Goal: Transaction & Acquisition: Book appointment/travel/reservation

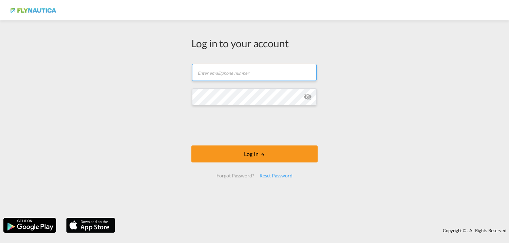
type input "[EMAIL_ADDRESS][DOMAIN_NAME]"
click at [309, 97] on md-icon "icon-eye-off" at bounding box center [308, 97] width 8 height 8
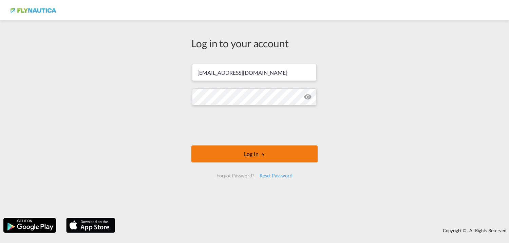
click at [262, 156] on md-icon "LOGIN" at bounding box center [262, 154] width 5 height 5
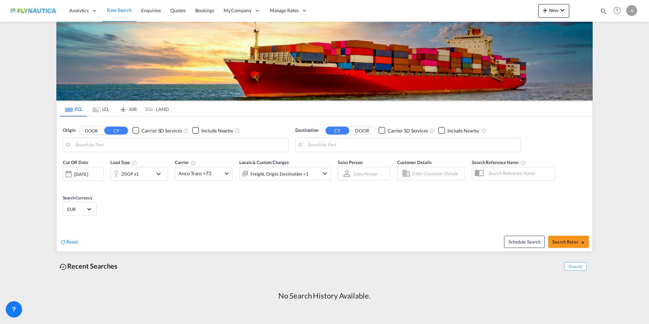
click at [101, 109] on md-tab-item "LCL" at bounding box center [100, 108] width 27 height 15
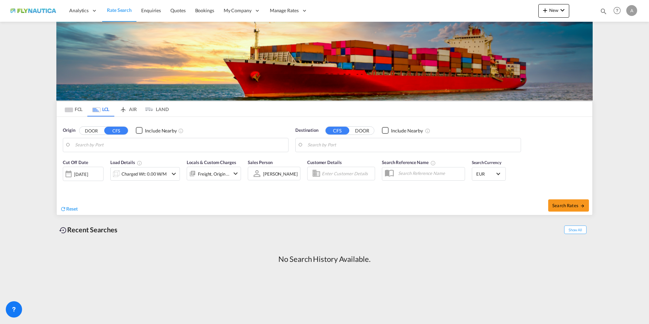
click at [86, 130] on button "DOOR" at bounding box center [91, 131] width 24 height 8
click at [115, 148] on input "Search by Door" at bounding box center [180, 145] width 210 height 10
click at [117, 142] on input "Search by Door" at bounding box center [180, 145] width 210 height 10
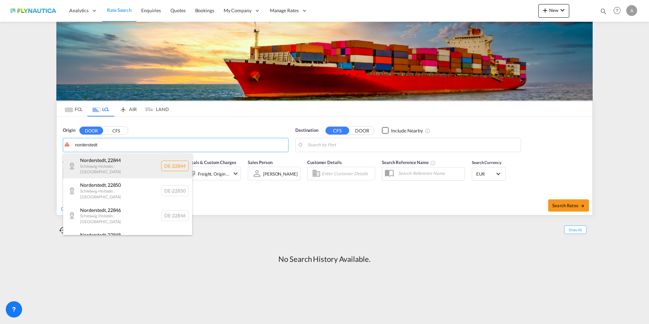
click at [119, 159] on div "[GEOGRAPHIC_DATA] , 22844 [GEOGRAPHIC_DATA] , [GEOGRAPHIC_DATA] DE-22844" at bounding box center [127, 165] width 129 height 25
type input "DE-22844, [GEOGRAPHIC_DATA], [GEOGRAPHIC_DATA]"
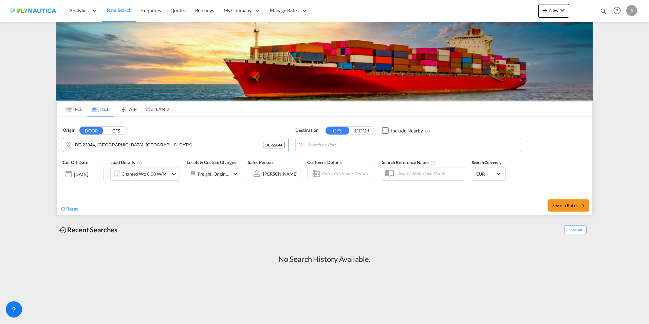
click at [382, 149] on input "Search by Port" at bounding box center [413, 145] width 210 height 10
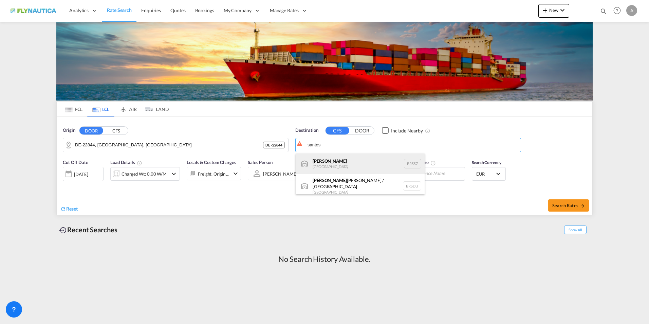
click at [360, 165] on div "[PERSON_NAME] [GEOGRAPHIC_DATA] BRSSZ" at bounding box center [360, 163] width 129 height 20
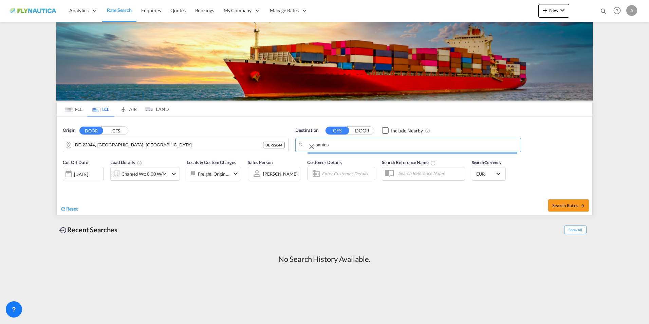
type input "Santos, BRSSZ"
click at [174, 173] on md-icon "icon-chevron-down" at bounding box center [174, 174] width 8 height 8
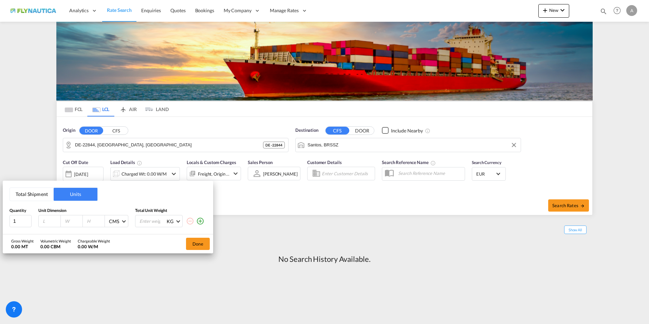
click at [39, 219] on div at bounding box center [50, 221] width 22 height 12
click at [49, 221] on input "number" at bounding box center [51, 221] width 18 height 6
type input "120"
type input "80"
type input "120"
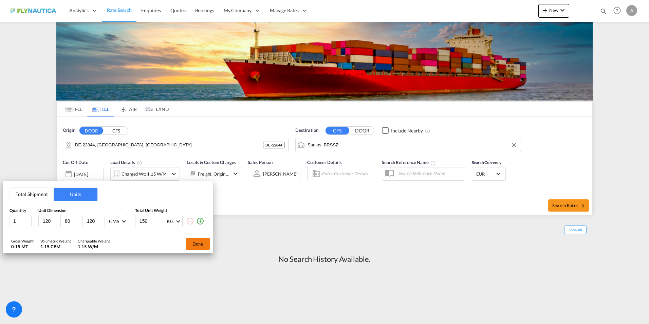
type input "150"
click at [200, 242] on button "Done" at bounding box center [198, 244] width 24 height 12
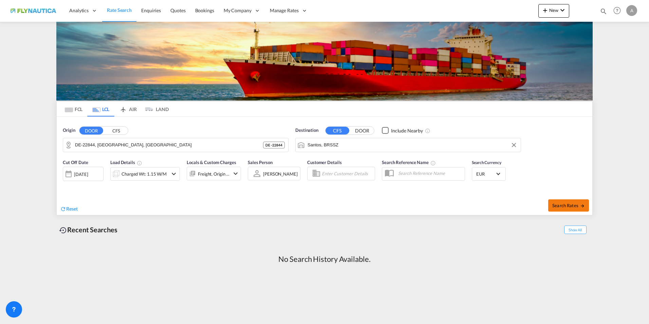
click at [509, 203] on span "Search Rates" at bounding box center [568, 205] width 33 height 5
type input "22844 to BRSSZ / [DATE]"
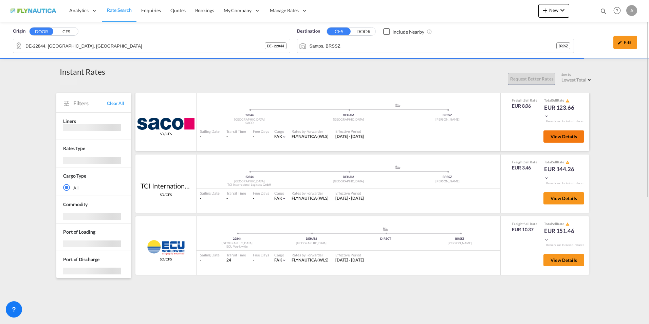
click at [509, 136] on span "View Details" at bounding box center [564, 136] width 26 height 5
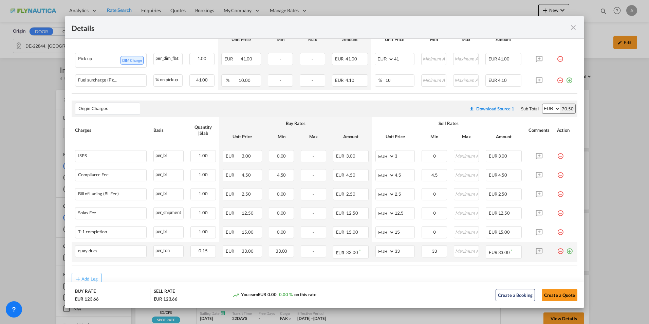
scroll to position [263, 0]
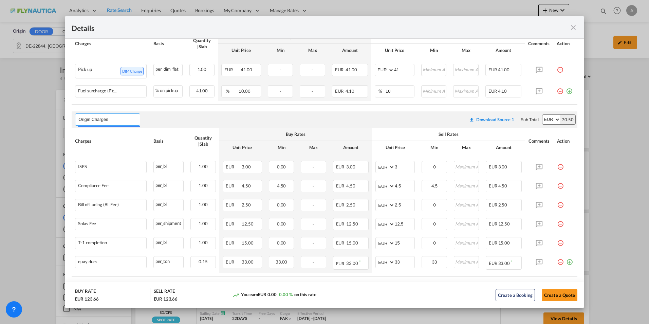
drag, startPoint x: 110, startPoint y: 119, endPoint x: 70, endPoint y: 120, distance: 40.1
click at [70, 120] on md-content "Main Freight Please enter leg name Leg Name Already Exists Download Source 1 Su…" at bounding box center [324, 119] width 519 height 426
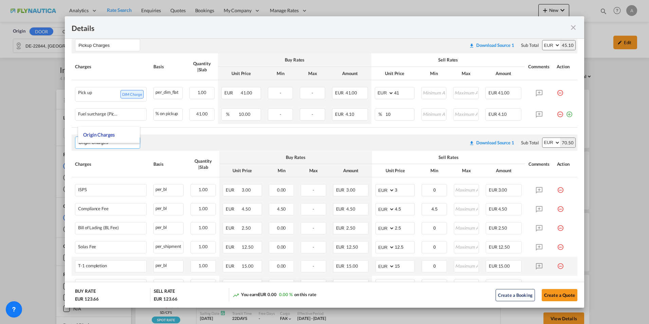
scroll to position [297, 0]
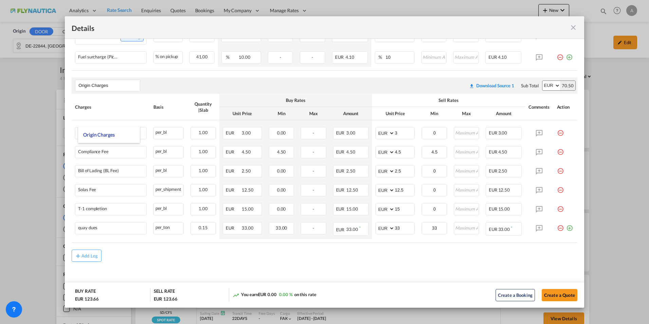
click at [412, 86] on div "Origin Charges Please enter leg name Leg Name Already Exists Download Source 1 …" at bounding box center [325, 85] width 506 height 16
drag, startPoint x: 574, startPoint y: 27, endPoint x: 574, endPoint y: 55, distance: 27.5
click at [509, 27] on md-icon "icon-close fg-AAA8AD m-0 cursor" at bounding box center [573, 27] width 8 height 8
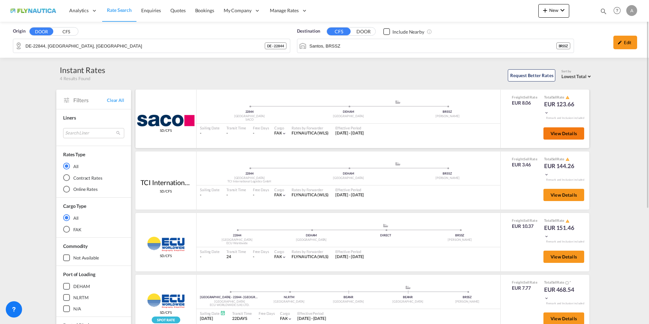
click at [509, 133] on span "View Details" at bounding box center [564, 133] width 26 height 5
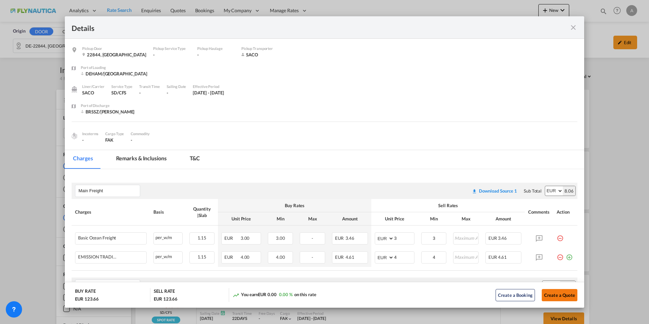
click at [509, 242] on button "Create a Quote" at bounding box center [560, 295] width 36 height 12
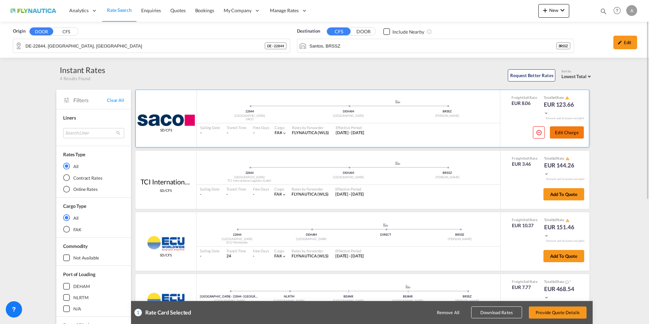
click at [509, 135] on button "Edit Charge" at bounding box center [567, 132] width 34 height 12
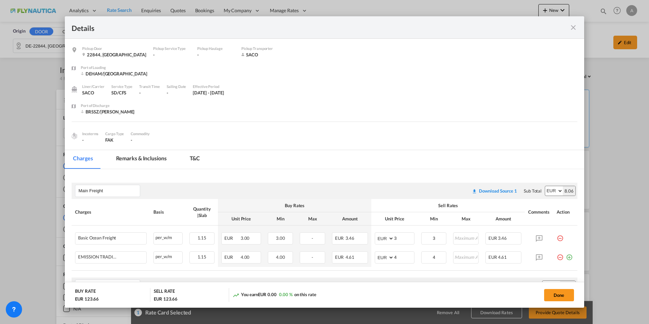
click at [509, 26] on md-icon "icon-close fg-AAA8AD m-0 cursor" at bounding box center [573, 27] width 8 height 8
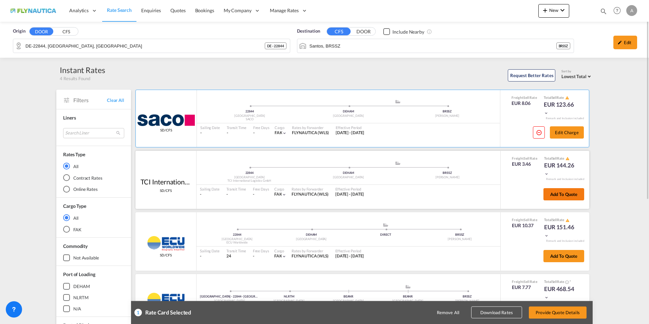
click at [509, 192] on button "Add to quote" at bounding box center [563, 194] width 41 height 12
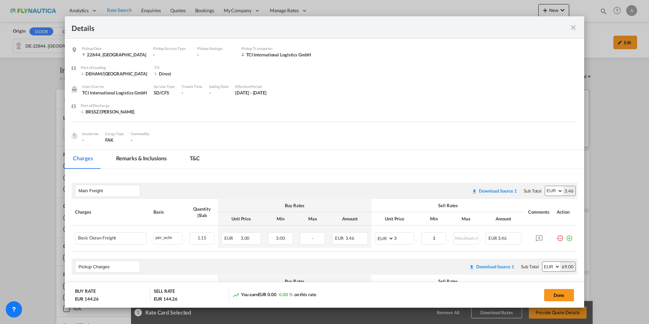
click at [509, 26] on div "Pickup Door ..." at bounding box center [552, 27] width 51 height 8
click at [509, 28] on md-icon "icon-close fg-AAA8AD m-0 cursor" at bounding box center [573, 27] width 8 height 8
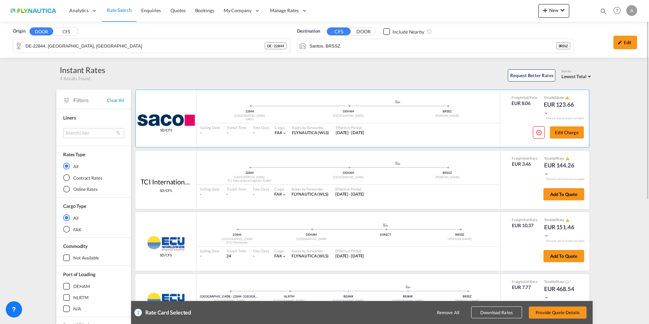
click at [501, 242] on button "Download Rates" at bounding box center [496, 313] width 51 height 12
click at [509, 147] on div "Origin DOOR CFS DE-22844, [GEOGRAPHIC_DATA], [GEOGRAPHIC_DATA] DE - 22844 Desti…" at bounding box center [324, 274] width 649 height 504
click at [450, 105] on span at bounding box center [447, 106] width 99 height 2
click at [460, 123] on div "Sailing Date - Transit Time - Free Days View - Cargo FAK | Rates by Forwarder F…" at bounding box center [348, 130] width 303 height 14
click at [459, 187] on div "Sailing Date - Transit Time - Free Days View - Cargo FAK | Rates by Forwarder F…" at bounding box center [349, 192] width 304 height 14
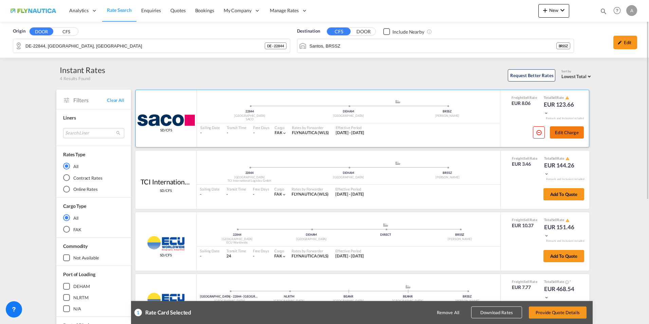
click at [509, 132] on button "Edit Charge" at bounding box center [567, 132] width 34 height 12
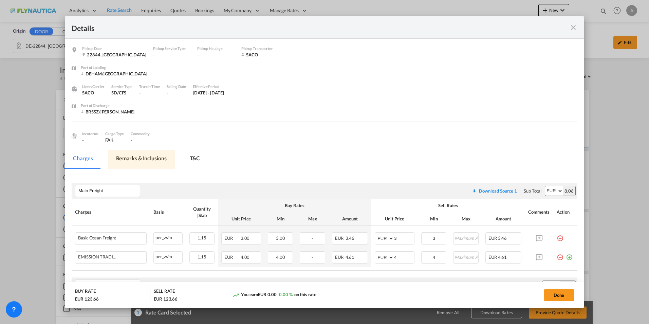
click at [146, 158] on md-tab-item "Remarks & Inclusions" at bounding box center [141, 159] width 67 height 19
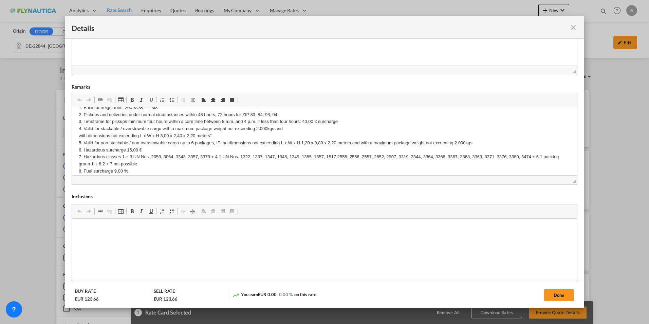
scroll to position [0, 0]
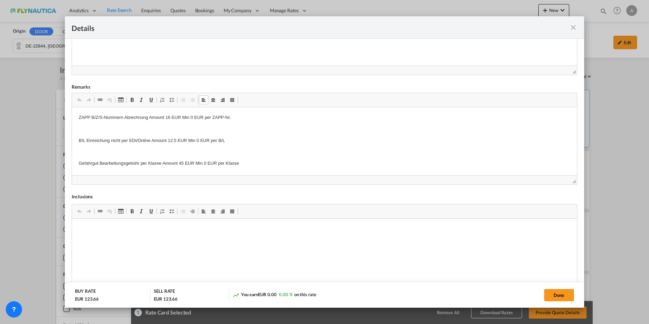
drag, startPoint x: 245, startPoint y: 166, endPoint x: 67, endPoint y: 124, distance: 183.1
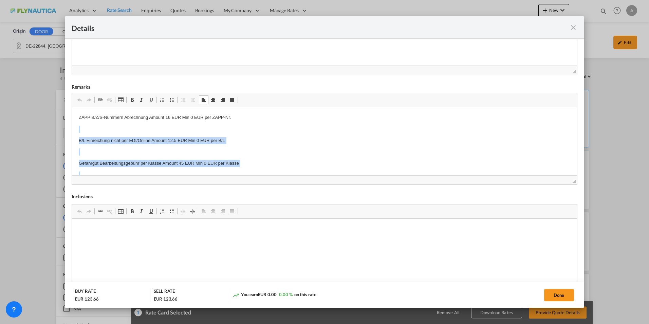
scroll to position [71, 0]
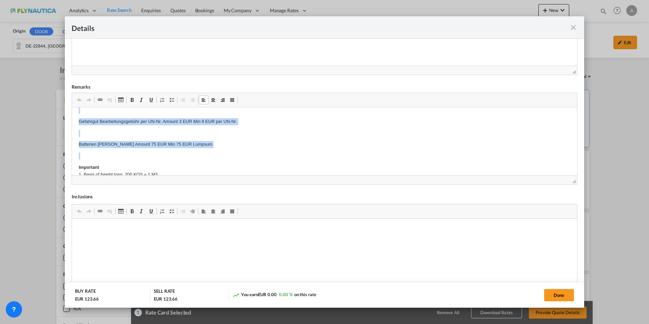
drag, startPoint x: 101, startPoint y: 127, endPoint x: 225, endPoint y: 175, distance: 133.8
click at [225, 175] on html "ZAPP B/Z/S-Nummern Abrechnung Amount 16 EUR Min 0 EUR per ZAPP-Nr. B/L Einreich…" at bounding box center [324, 148] width 505 height 213
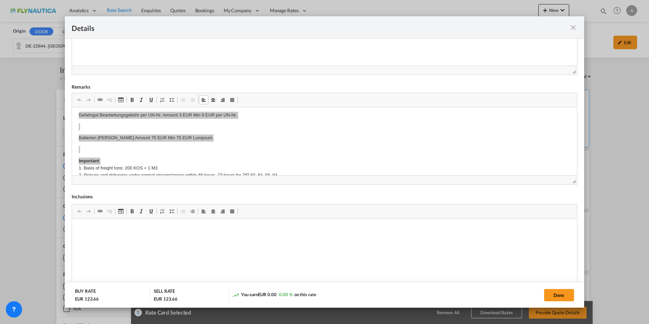
click at [509, 27] on md-icon "icon-close fg-AAA8AD m-0 cursor" at bounding box center [573, 27] width 8 height 8
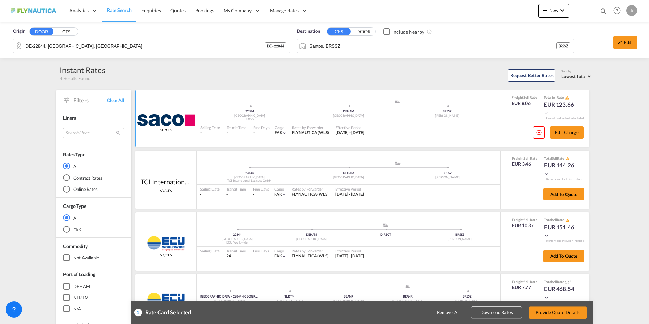
scroll to position [0, 0]
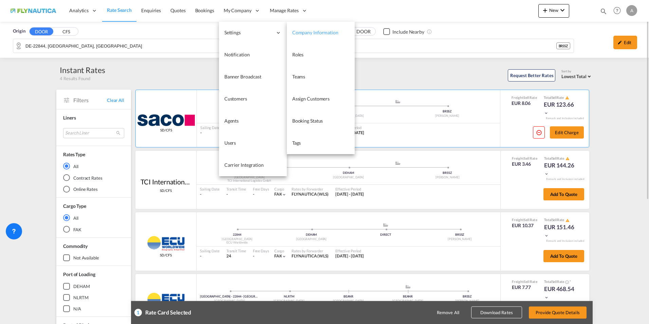
click at [315, 32] on span "Company Information" at bounding box center [315, 33] width 46 height 6
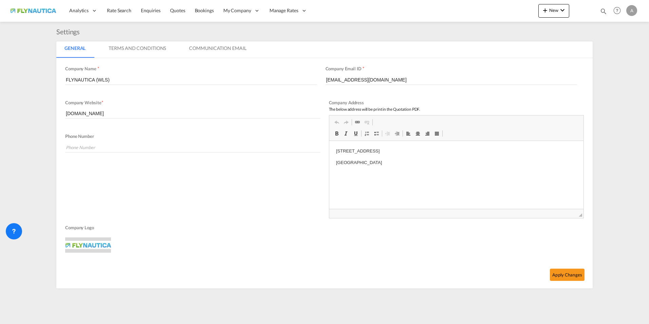
click at [144, 51] on md-tab-item "Terms And Conditions" at bounding box center [137, 49] width 74 height 16
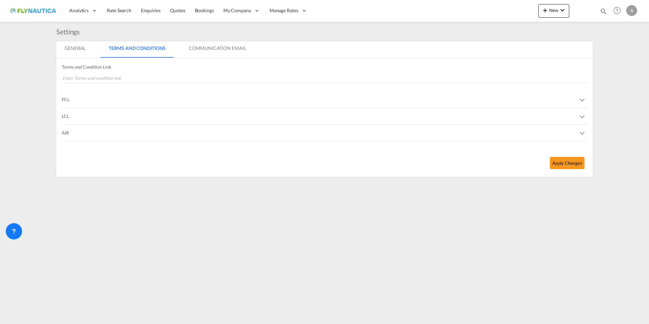
click at [67, 117] on div "LCL" at bounding box center [65, 116] width 7 height 16
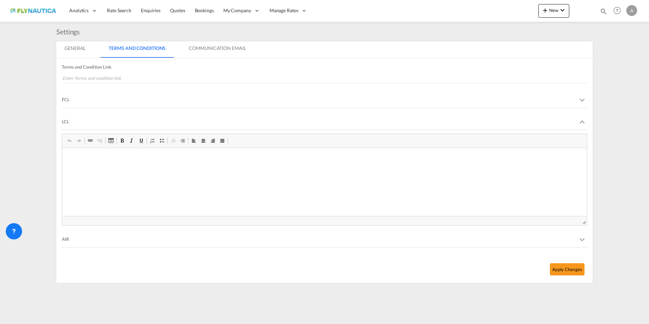
click at [67, 117] on div "LCL" at bounding box center [65, 121] width 7 height 16
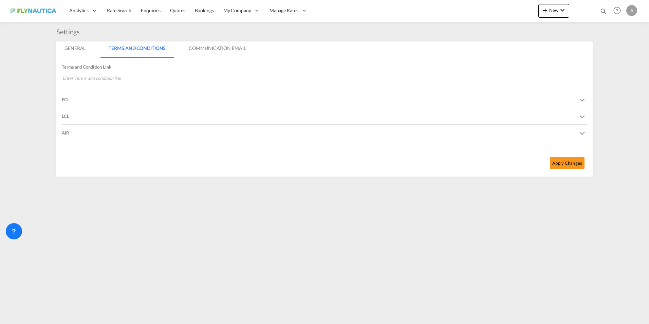
click at [64, 100] on div "FCL" at bounding box center [66, 99] width 8 height 16
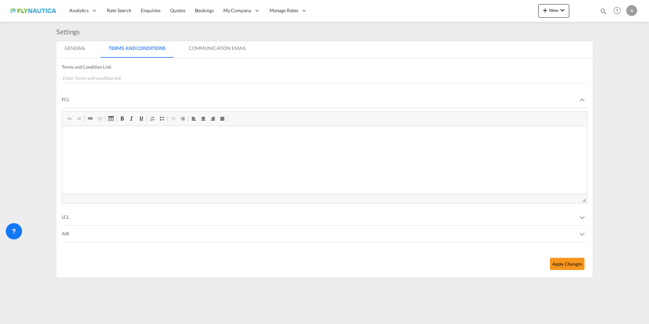
click at [64, 100] on div "FCL" at bounding box center [66, 99] width 8 height 16
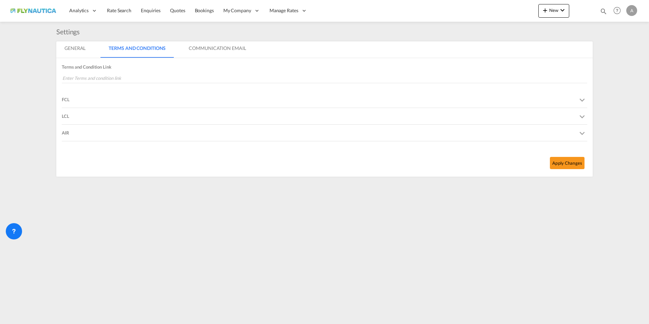
click at [215, 53] on md-tab-item "Communication Email" at bounding box center [217, 49] width 73 height 16
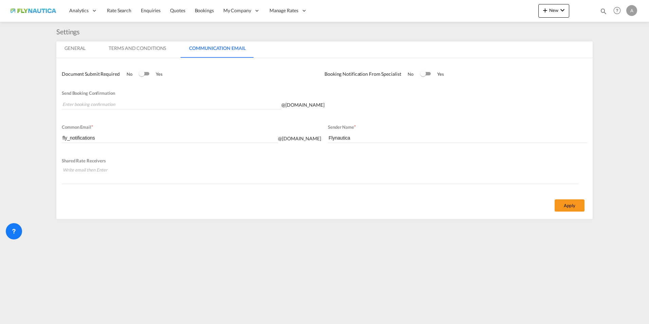
click at [151, 50] on md-tab-item "Terms And Conditions" at bounding box center [137, 49] width 74 height 16
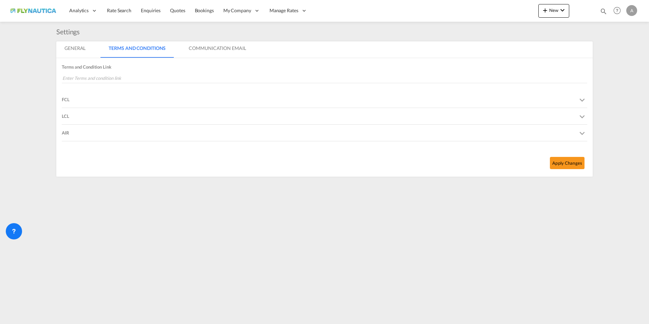
click at [66, 115] on div "LCL" at bounding box center [65, 116] width 7 height 16
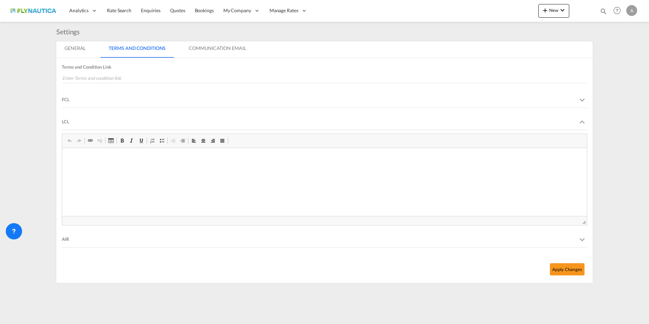
click at [77, 49] on md-tab-item "General" at bounding box center [74, 49] width 37 height 16
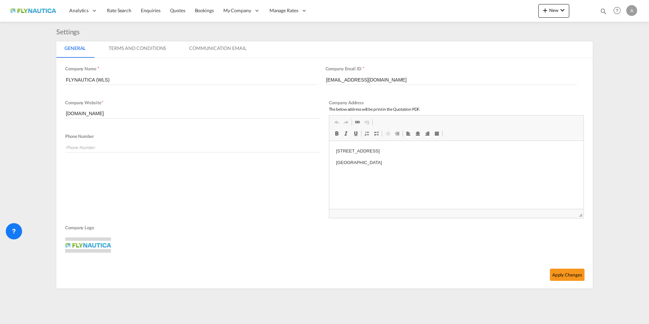
click at [128, 50] on md-tab-item "Terms And Conditions" at bounding box center [137, 49] width 74 height 16
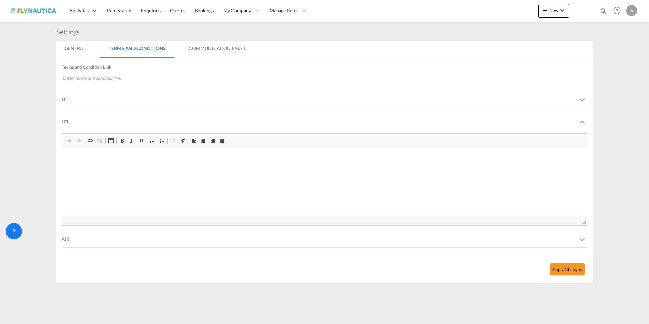
click at [68, 101] on div "FCL" at bounding box center [66, 99] width 8 height 16
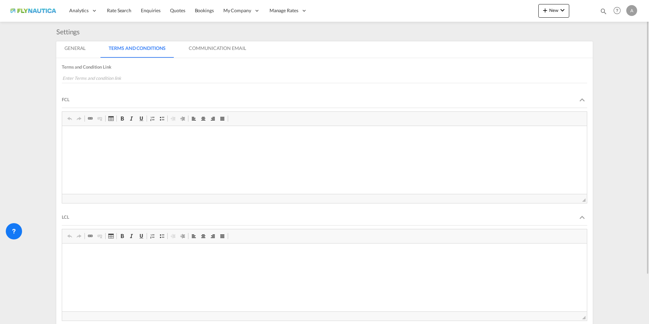
click at [68, 101] on div "FCL" at bounding box center [66, 99] width 8 height 16
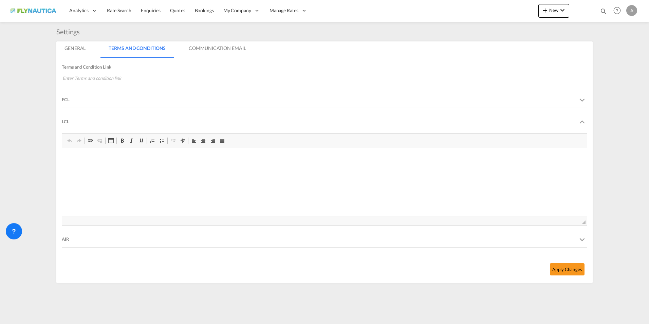
click at [69, 123] on div "LCL" at bounding box center [324, 121] width 525 height 16
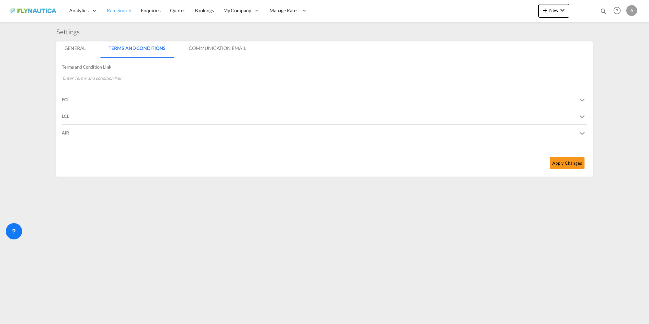
click at [113, 14] on link "Rate Search" at bounding box center [119, 11] width 34 height 22
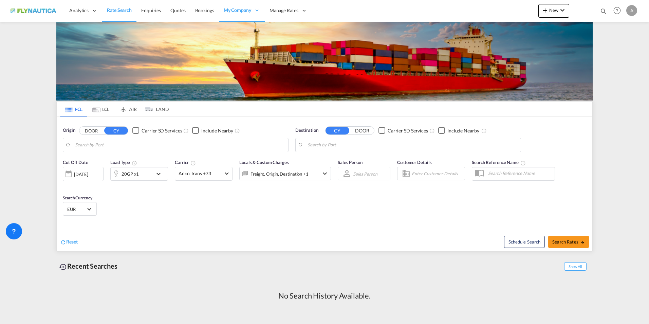
drag, startPoint x: 98, startPoint y: 131, endPoint x: 144, endPoint y: 130, distance: 46.5
click at [98, 131] on button "DOOR" at bounding box center [91, 131] width 24 height 8
drag, startPoint x: 113, startPoint y: 144, endPoint x: 116, endPoint y: 141, distance: 4.3
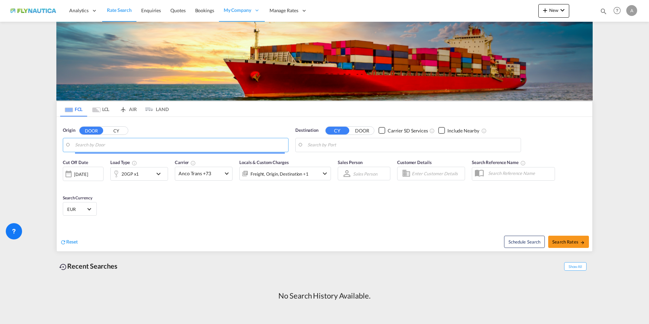
click at [117, 143] on input "Search by Door" at bounding box center [180, 145] width 210 height 10
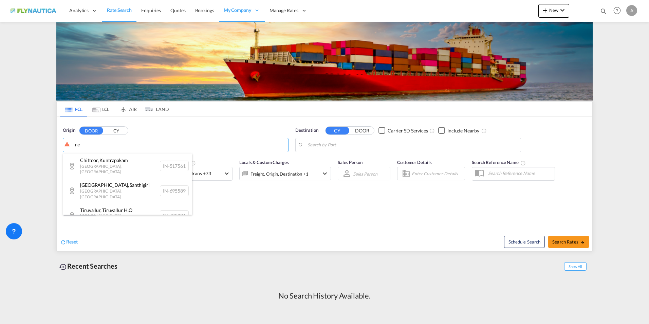
type input "n"
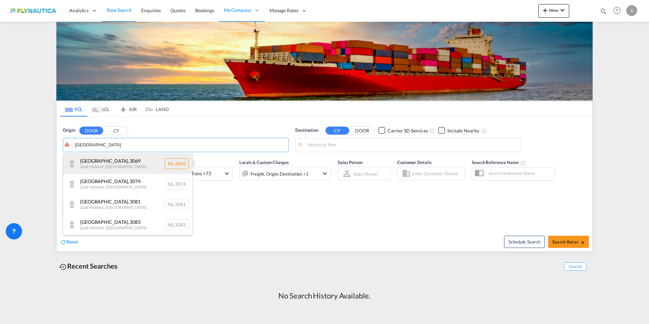
click at [123, 162] on div "[GEOGRAPHIC_DATA] , [GEOGRAPHIC_DATA] , [GEOGRAPHIC_DATA] [GEOGRAPHIC_DATA]-3069" at bounding box center [127, 163] width 129 height 20
type input "NL-3069, [GEOGRAPHIC_DATA], [GEOGRAPHIC_DATA]"
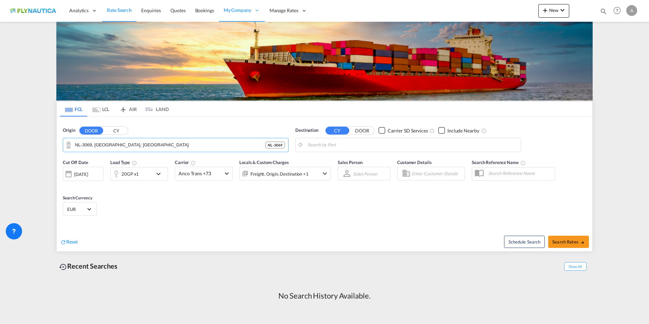
click at [397, 147] on input "Search by Port" at bounding box center [413, 145] width 210 height 10
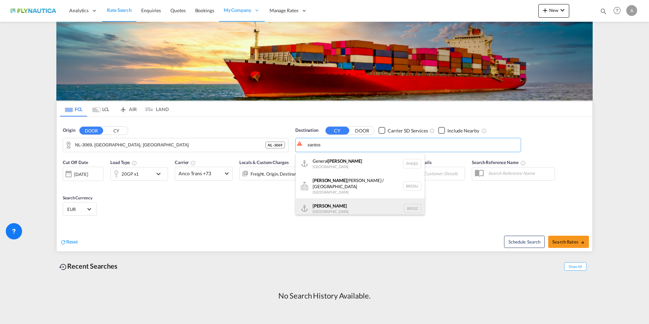
click at [341, 206] on div "[PERSON_NAME] [GEOGRAPHIC_DATA] BRSSZ" at bounding box center [360, 208] width 129 height 20
type input "Santos, BRSSZ"
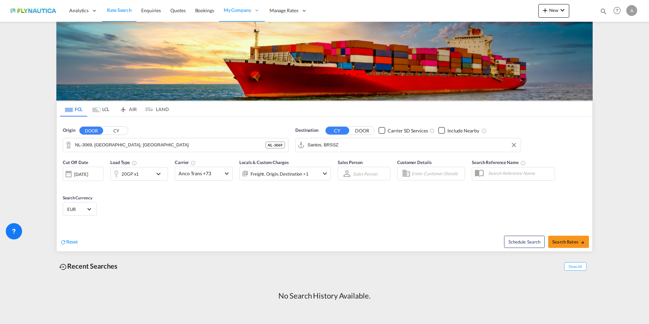
click at [161, 171] on md-icon "icon-chevron-down" at bounding box center [160, 174] width 12 height 8
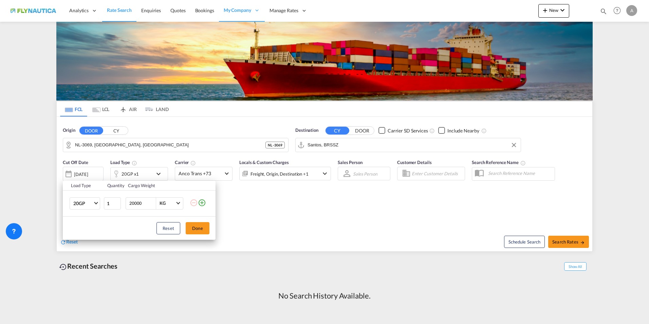
drag, startPoint x: 357, startPoint y: 243, endPoint x: 335, endPoint y: 227, distance: 27.6
click at [357, 242] on div "Load Type Quantity Cargo Weight 20GP 20GP 40GP 40HC 45HC 20RE 40RE 40HR 20OT 40…" at bounding box center [324, 162] width 649 height 324
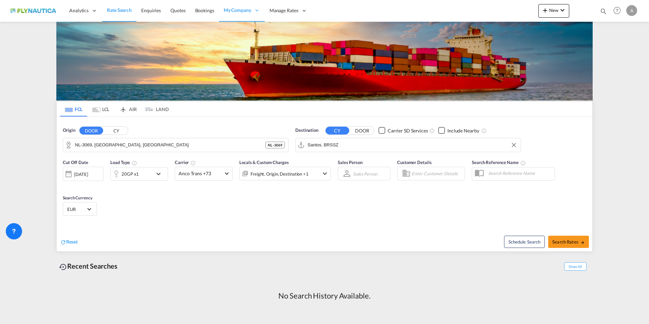
click at [107, 109] on md-tab-item "LCL" at bounding box center [100, 108] width 27 height 15
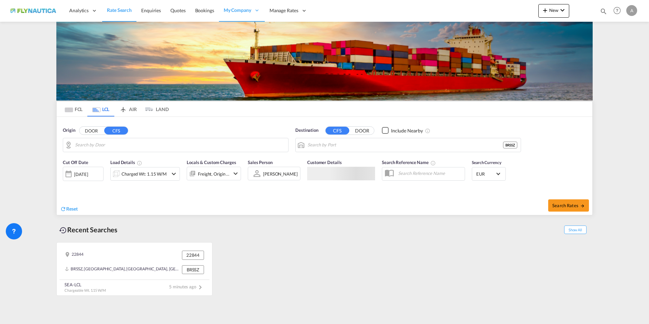
type input "DE-22844, [GEOGRAPHIC_DATA], [GEOGRAPHIC_DATA]"
type input "Santos, BRSSZ"
click at [99, 145] on input "DE-22844, [GEOGRAPHIC_DATA], [GEOGRAPHIC_DATA]" at bounding box center [180, 145] width 210 height 10
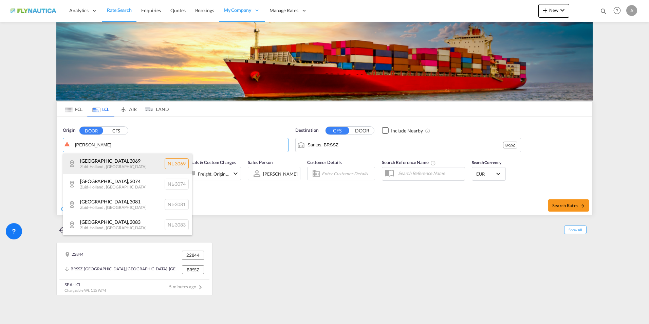
click at [107, 169] on div "[GEOGRAPHIC_DATA] , [GEOGRAPHIC_DATA] , [GEOGRAPHIC_DATA] [GEOGRAPHIC_DATA]-3069" at bounding box center [127, 163] width 129 height 20
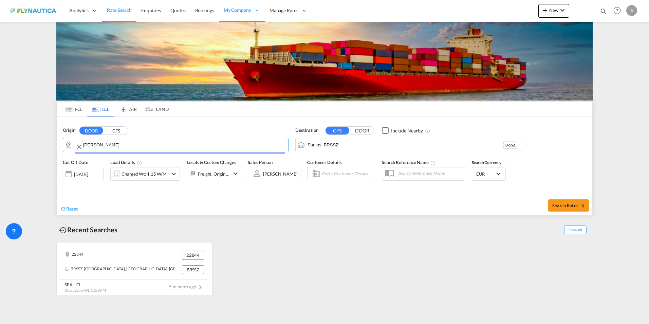
type input "NL-3069, [GEOGRAPHIC_DATA], [GEOGRAPHIC_DATA]"
click at [509, 203] on span "Search Rates" at bounding box center [568, 205] width 33 height 5
type input "3069 to BRSSZ / [DATE]"
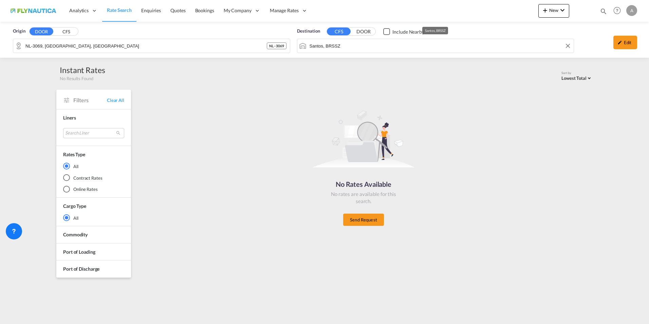
click at [275, 41] on div "Origin DOOR CFS NL-3069, [GEOGRAPHIC_DATA], [GEOGRAPHIC_DATA][PERSON_NAME] - 30…" at bounding box center [324, 40] width 635 height 36
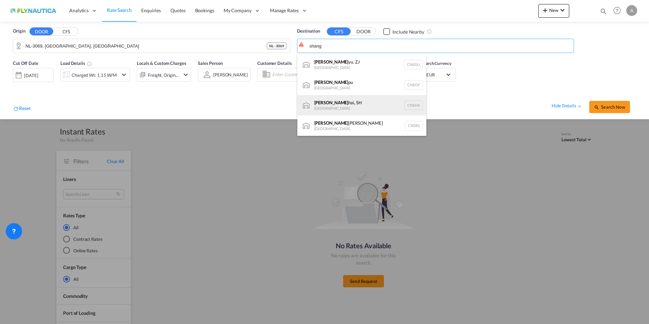
click at [337, 108] on div "[PERSON_NAME], SH [GEOGRAPHIC_DATA] [GEOGRAPHIC_DATA]" at bounding box center [361, 105] width 129 height 20
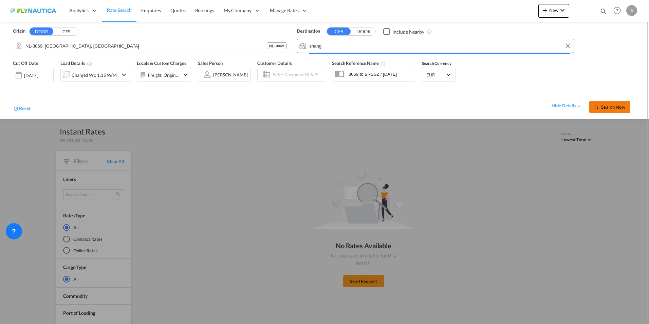
type input "[GEOGRAPHIC_DATA], SH, CNSHA"
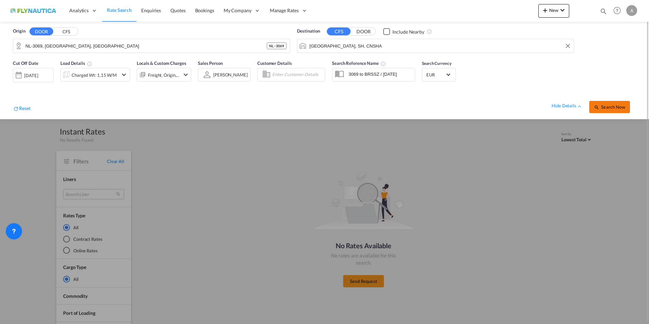
click at [509, 106] on span "Search Now" at bounding box center [609, 106] width 31 height 5
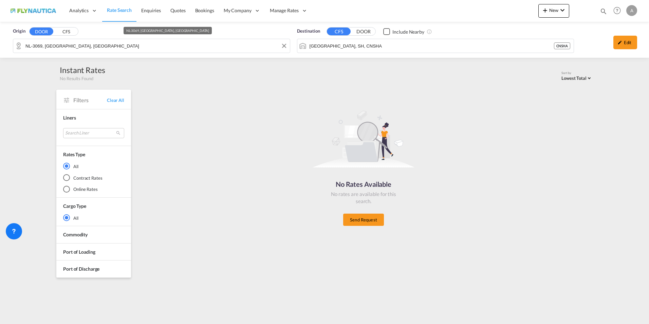
click at [140, 47] on input "NL-3069, [GEOGRAPHIC_DATA], [GEOGRAPHIC_DATA]" at bounding box center [155, 46] width 261 height 10
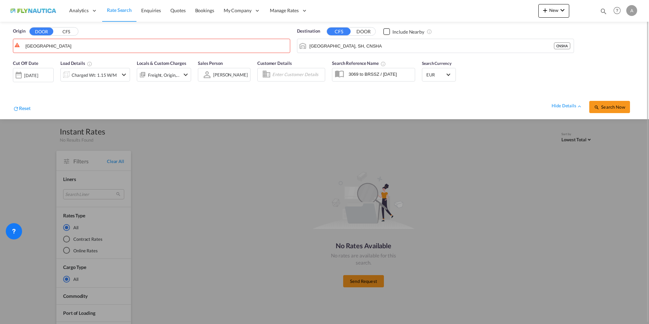
click at [68, 30] on button "CFS" at bounding box center [66, 32] width 24 height 8
click at [58, 47] on body "Analytics Reports Dashboard Rate Search Enquiries Quotes Bookings" at bounding box center [324, 162] width 649 height 324
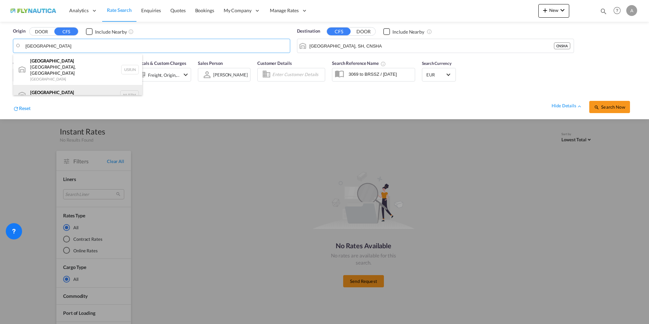
click at [64, 85] on div "[GEOGRAPHIC_DATA] [GEOGRAPHIC_DATA] NLRTM" at bounding box center [77, 95] width 129 height 20
type input "[GEOGRAPHIC_DATA], NLRTM"
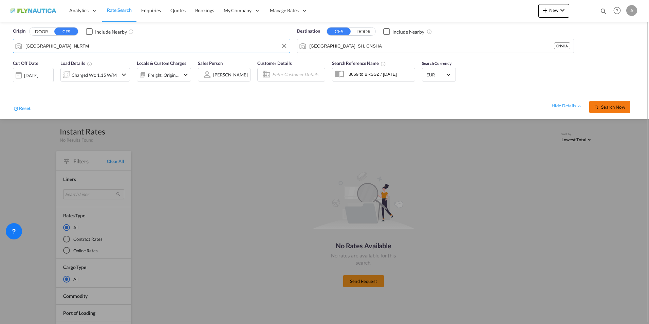
click at [509, 102] on button "Search Now" at bounding box center [609, 107] width 41 height 12
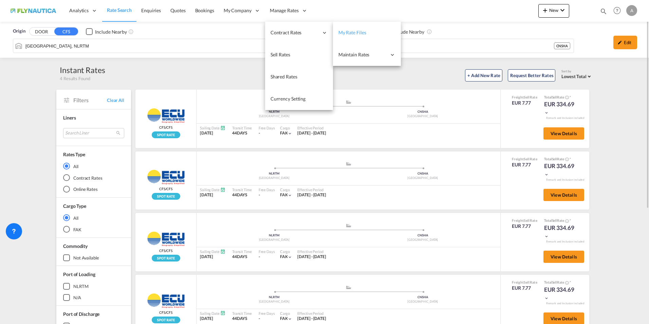
click at [358, 34] on span "My Rate Files" at bounding box center [352, 33] width 28 height 6
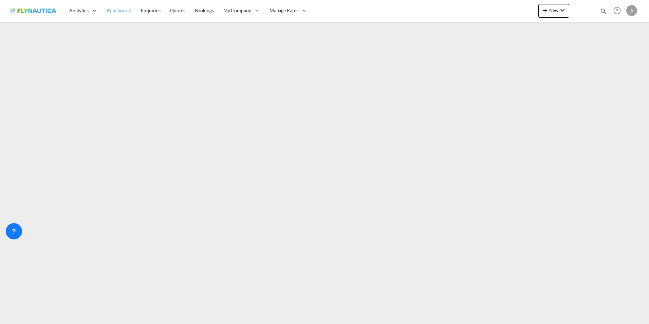
click at [112, 13] on span "Rate Search" at bounding box center [119, 10] width 24 height 6
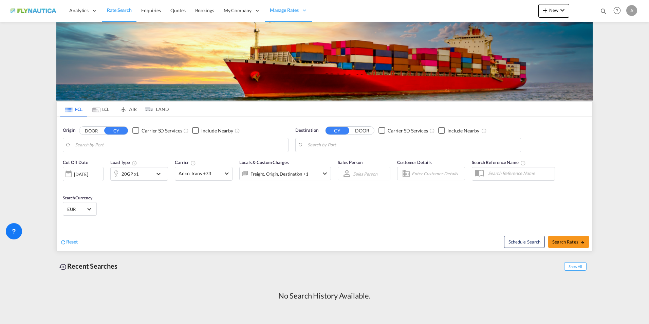
click at [90, 132] on button "DOOR" at bounding box center [91, 131] width 24 height 8
click at [97, 109] on md-icon "Use the left and right arrow keys to navigate between tabs" at bounding box center [96, 109] width 8 height 5
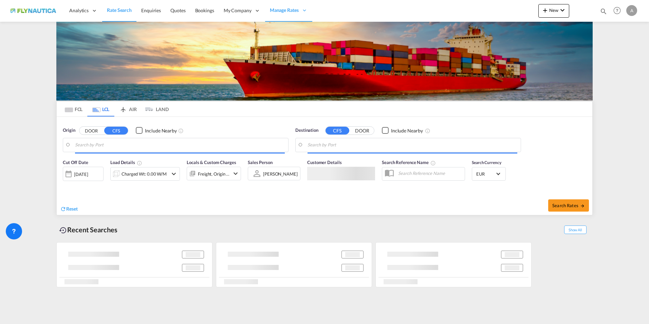
click at [101, 131] on button "DOOR" at bounding box center [91, 131] width 24 height 8
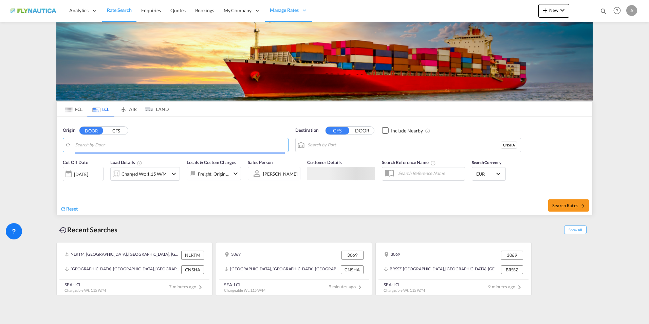
type input "[GEOGRAPHIC_DATA], SH, CNSHA"
click at [121, 146] on input "Search by Door" at bounding box center [180, 145] width 210 height 10
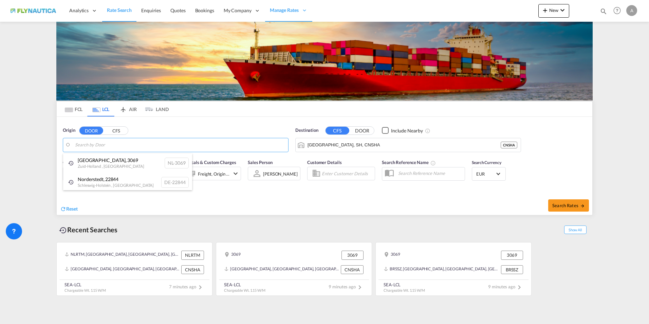
click at [105, 183] on div "[GEOGRAPHIC_DATA] , 22844 [GEOGRAPHIC_DATA] , [GEOGRAPHIC_DATA] DE-22844" at bounding box center [127, 181] width 129 height 19
type input "DE-22844, [GEOGRAPHIC_DATA], [GEOGRAPHIC_DATA]"
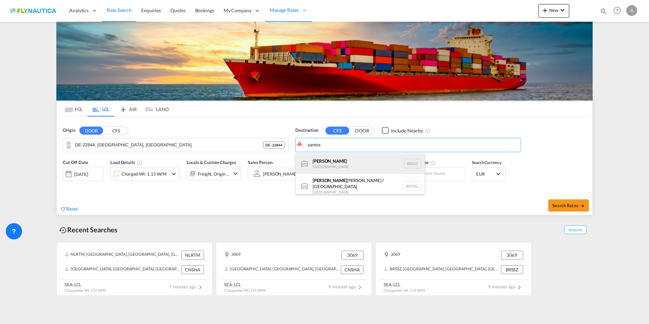
click at [332, 162] on div "[PERSON_NAME] [GEOGRAPHIC_DATA] BRSSZ" at bounding box center [360, 163] width 129 height 20
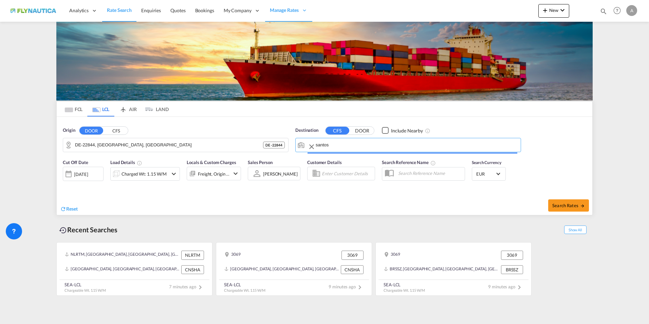
type input "Santos, BRSSZ"
click at [509, 207] on span "Search Rates" at bounding box center [568, 205] width 33 height 5
type input "22844 to BRSSZ / [DATE]"
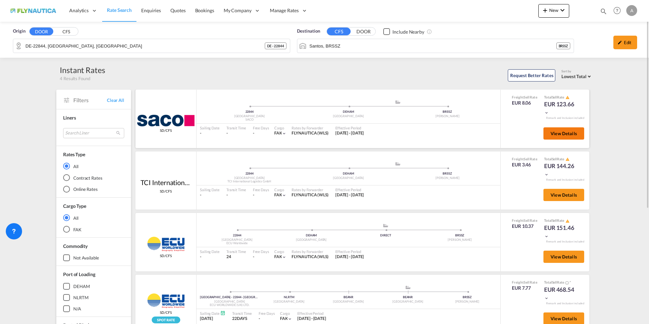
click at [509, 134] on span "View Details" at bounding box center [564, 133] width 26 height 5
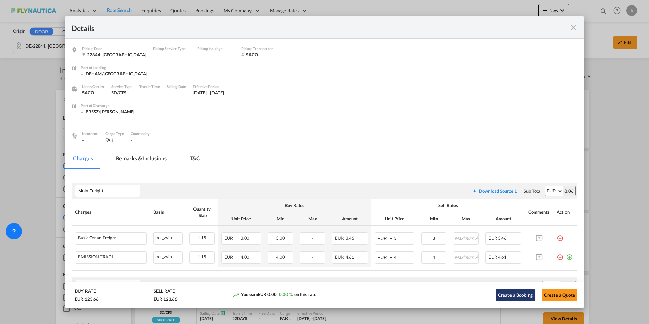
click at [496, 242] on button "Create a Booking" at bounding box center [515, 295] width 39 height 12
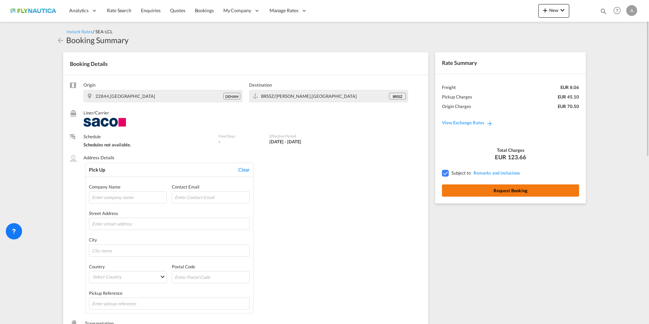
click at [509, 191] on button "Request Booking" at bounding box center [510, 190] width 137 height 12
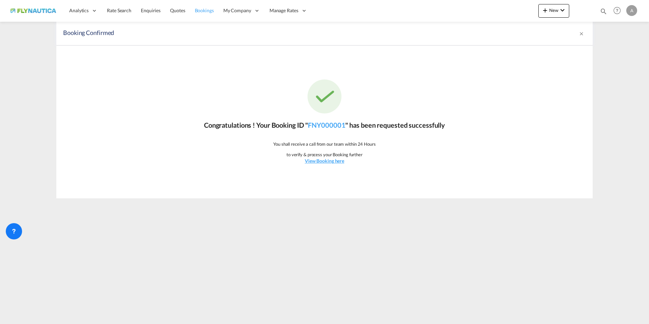
click at [202, 11] on span "Bookings" at bounding box center [204, 10] width 19 height 6
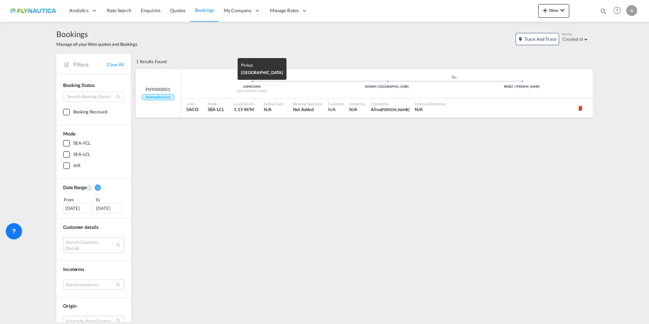
click at [205, 77] on div "22844 | 22844 [GEOGRAPHIC_DATA] .a{fill:#aaa8ad;} .a{fill:#aaa8ad;} DEHAM | [GE…" at bounding box center [387, 84] width 412 height 20
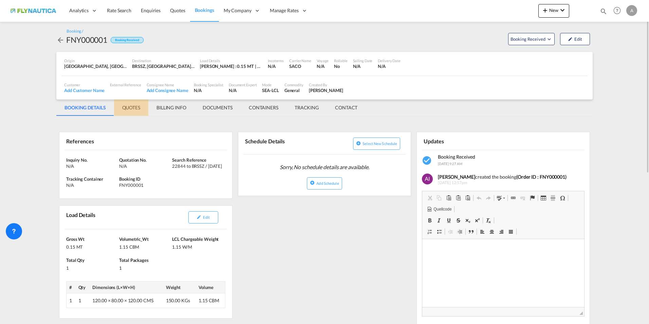
click at [126, 106] on md-tab-item "QUOTES" at bounding box center [131, 107] width 34 height 16
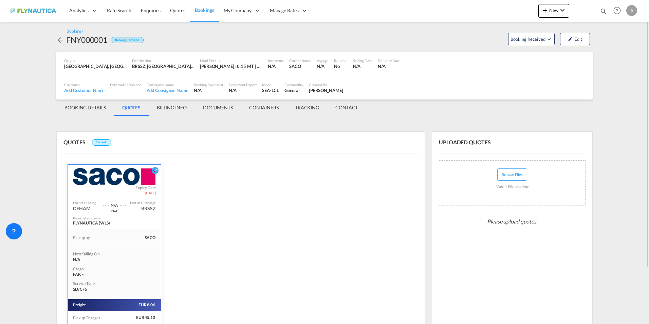
click at [184, 107] on md-tab-item "BILLING INFO" at bounding box center [172, 107] width 46 height 16
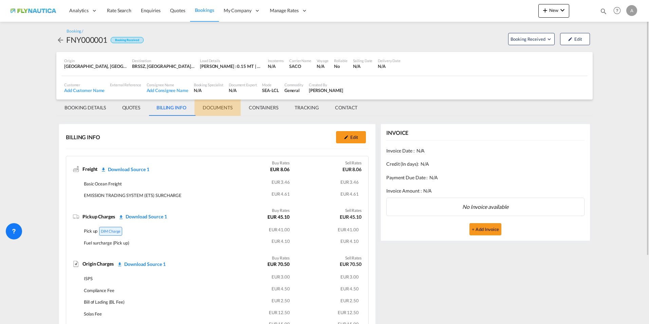
click at [222, 107] on md-tab-item "DOCUMENTS" at bounding box center [218, 107] width 46 height 16
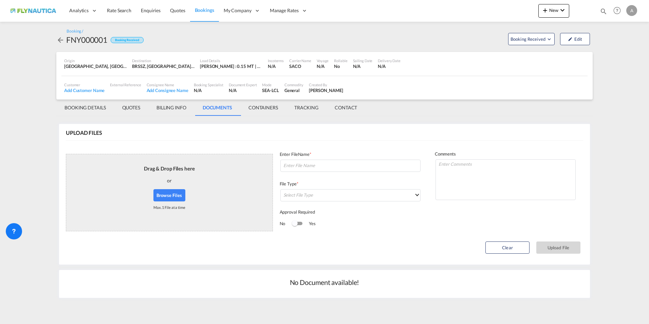
click at [79, 106] on md-tab-item "BOOKING DETAILS" at bounding box center [85, 107] width 58 height 16
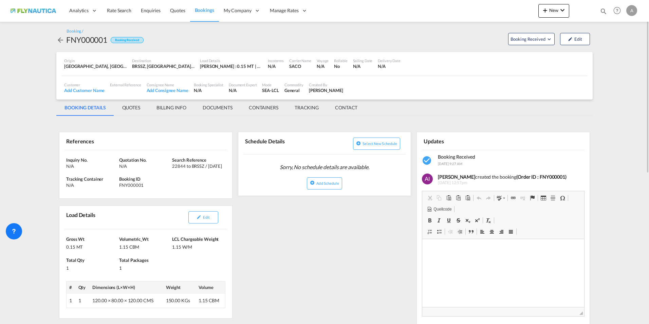
click at [131, 113] on md-tab-item "QUOTES" at bounding box center [131, 107] width 34 height 16
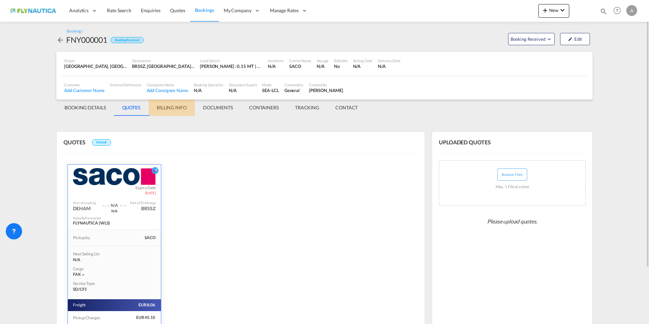
click at [166, 101] on md-tab-item "BILLING INFO" at bounding box center [172, 107] width 46 height 16
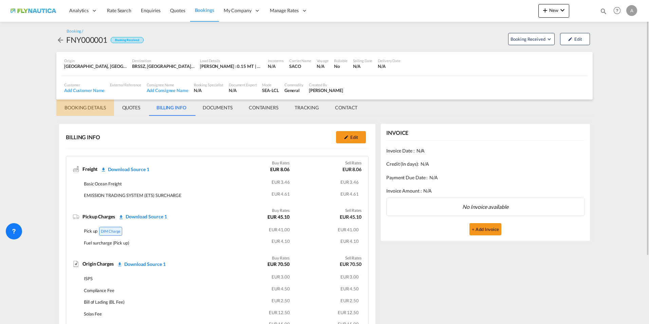
drag, startPoint x: 89, startPoint y: 105, endPoint x: 95, endPoint y: 106, distance: 5.8
click at [89, 105] on md-tab-item "BOOKING DETAILS" at bounding box center [85, 107] width 58 height 16
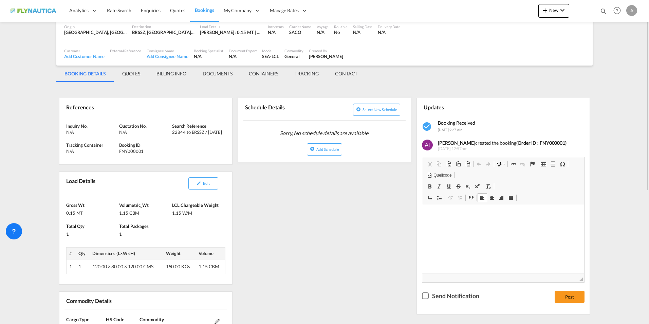
scroll to position [68, 0]
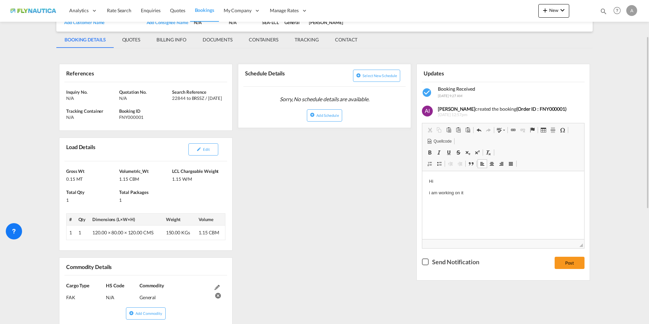
click at [426, 242] on div "Checkbox No Ink" at bounding box center [425, 261] width 7 height 7
click at [509, 242] on button "Post" at bounding box center [570, 263] width 30 height 12
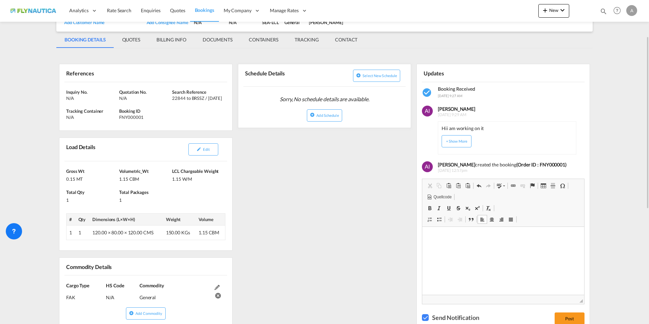
drag, startPoint x: 619, startPoint y: 200, endPoint x: 625, endPoint y: 209, distance: 11.3
click at [509, 200] on md-content "Analytics Reports Dashboard Rate Search Enquiries Quotes Bookings" at bounding box center [324, 162] width 649 height 324
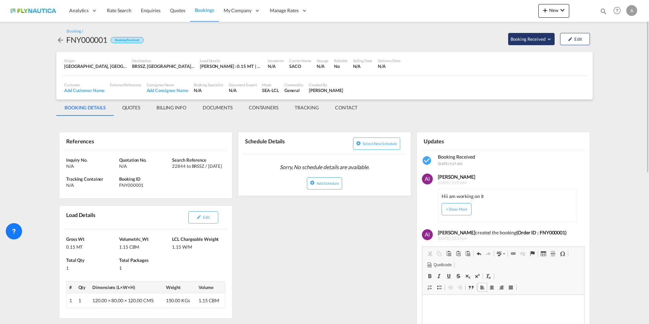
click at [509, 40] on md-icon "Open demo menu" at bounding box center [549, 39] width 6 height 6
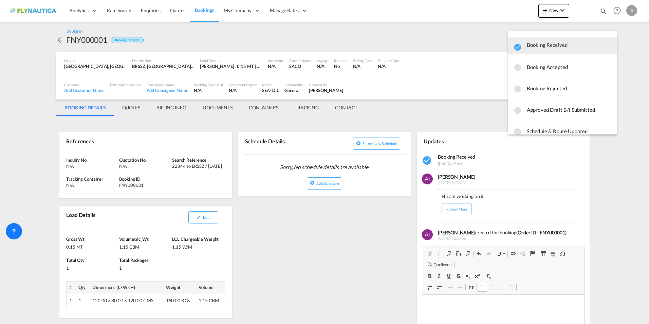
click at [509, 84] on md-backdrop at bounding box center [324, 162] width 649 height 324
